Goal: Task Accomplishment & Management: Use online tool/utility

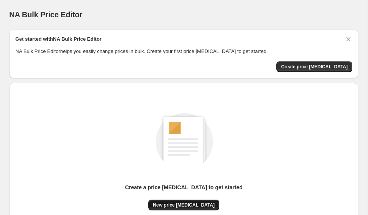
click at [175, 204] on span "New price [MEDICAL_DATA]" at bounding box center [184, 205] width 62 height 6
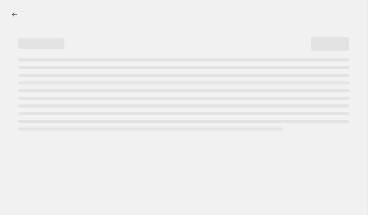
select select "percentage"
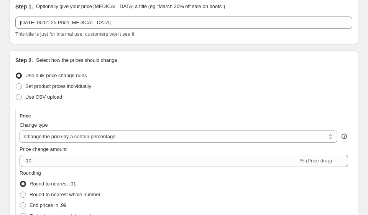
scroll to position [37, 0]
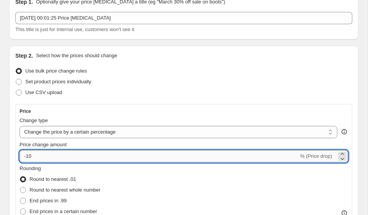
click at [80, 152] on input "-10" at bounding box center [159, 156] width 279 height 12
click at [85, 157] on input "-10" at bounding box center [159, 156] width 279 height 12
type input "-1"
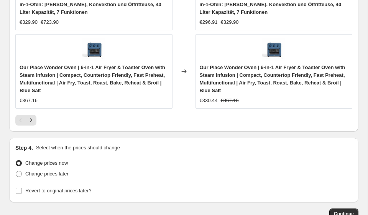
scroll to position [869, 0]
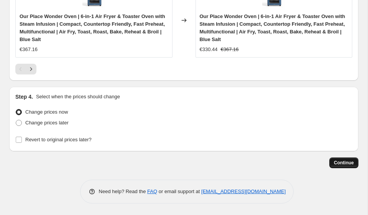
type input "-35"
click at [354, 163] on button "Continue" at bounding box center [343, 162] width 29 height 11
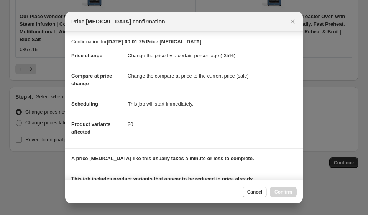
scroll to position [108, 0]
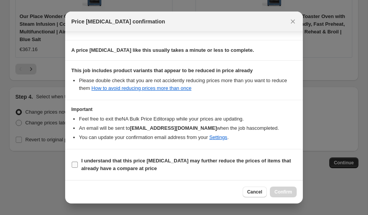
click at [121, 165] on b "I understand that this price change job may further reduce the prices of items …" at bounding box center [186, 164] width 210 height 13
click at [78, 165] on input "I understand that this price change job may further reduce the prices of items …" at bounding box center [75, 164] width 6 height 6
checkbox input "true"
click at [286, 189] on span "Confirm" at bounding box center [283, 192] width 18 height 6
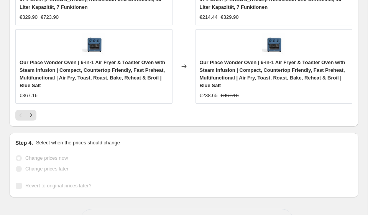
scroll to position [889, 0]
select select "percentage"
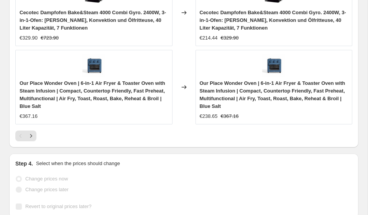
scroll to position [0, 0]
